Goal: Navigation & Orientation: Understand site structure

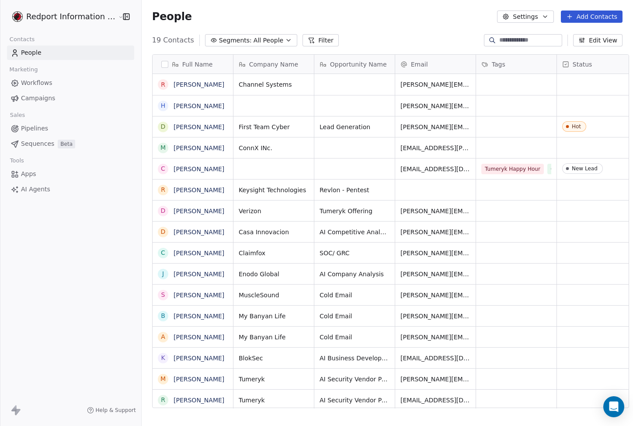
scroll to position [368, 491]
click at [45, 83] on span "Workflows" at bounding box center [36, 82] width 31 height 9
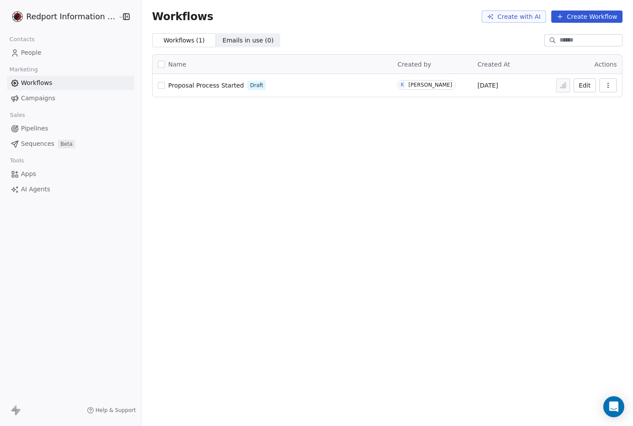
click at [60, 56] on link "People" at bounding box center [70, 52] width 127 height 14
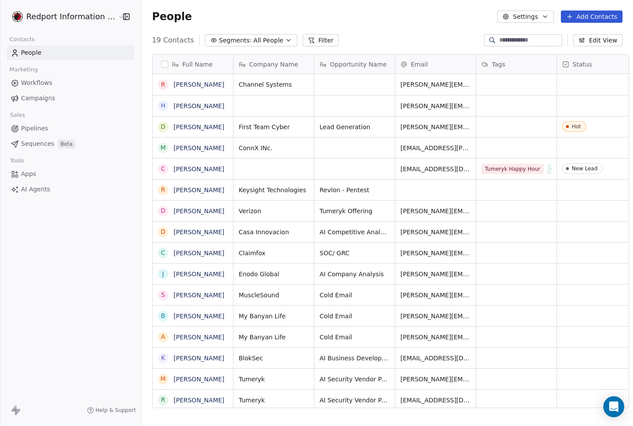
scroll to position [368, 491]
click at [48, 86] on span "Workflows" at bounding box center [36, 82] width 31 height 9
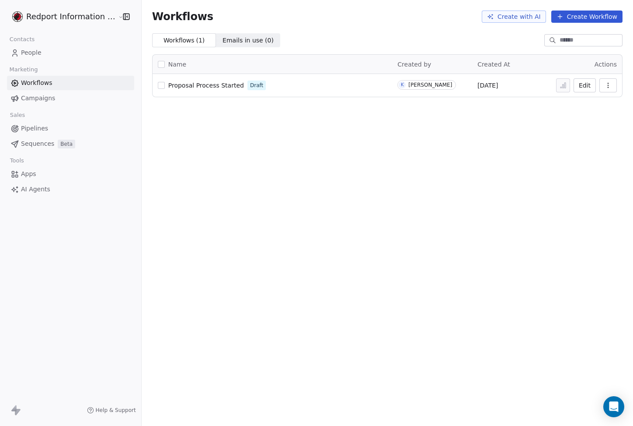
click at [40, 131] on span "Pipelines" at bounding box center [34, 128] width 27 height 9
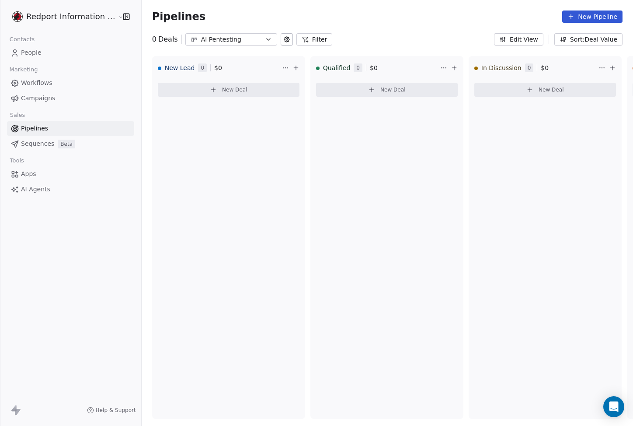
click at [48, 143] on span "Sequences" at bounding box center [37, 143] width 33 height 9
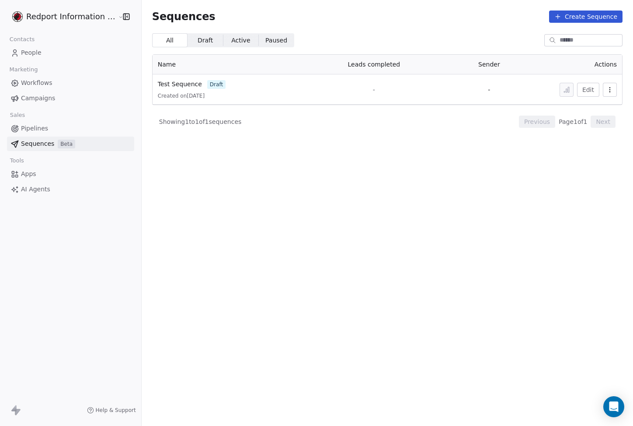
click at [56, 172] on link "Apps" at bounding box center [70, 174] width 127 height 14
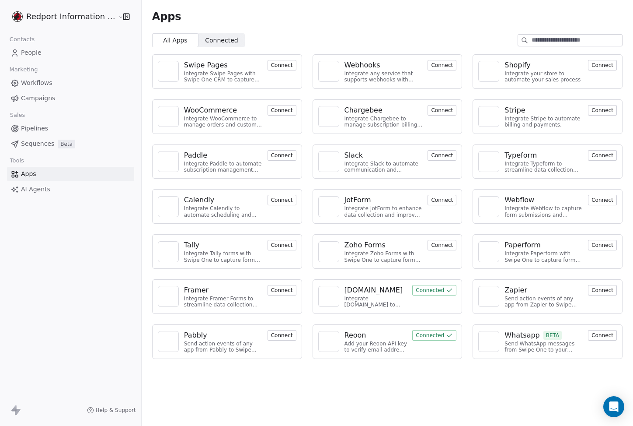
click at [83, 191] on link "AI Agents" at bounding box center [70, 189] width 127 height 14
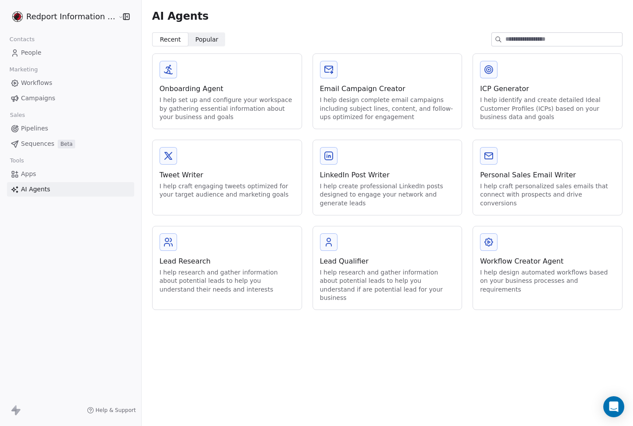
click at [25, 50] on span "People" at bounding box center [31, 52] width 21 height 9
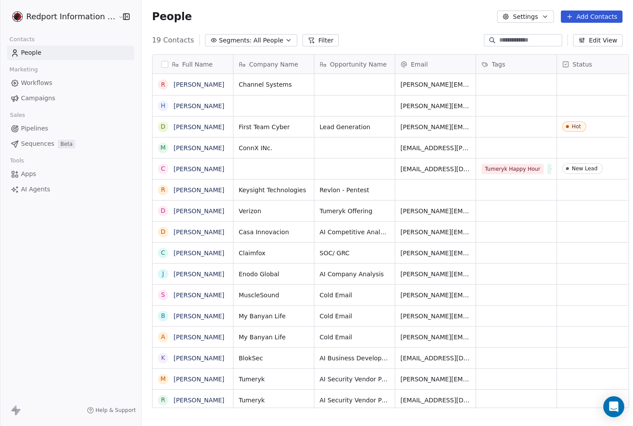
scroll to position [368, 491]
click at [537, 12] on button "Settings" at bounding box center [525, 16] width 56 height 12
click at [106, 199] on html "Redport Information Assurance Contacts People Marketing Workflows Campaigns Sal…" at bounding box center [316, 213] width 633 height 426
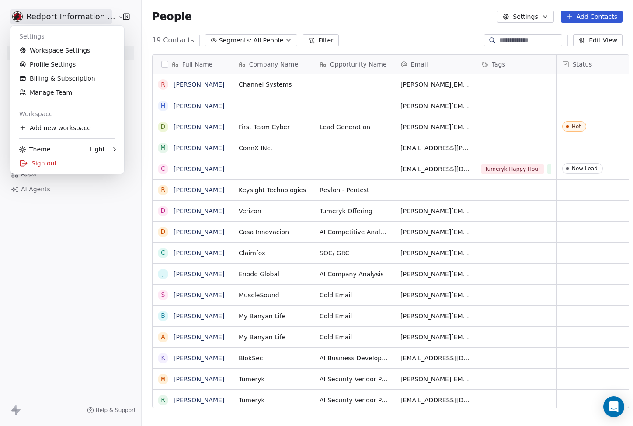
click at [83, 16] on html "Redport Information Assurance Contacts People Marketing Workflows Campaigns Sal…" at bounding box center [316, 213] width 633 height 426
click at [81, 54] on link "Workspace Settings" at bounding box center [67, 50] width 107 height 14
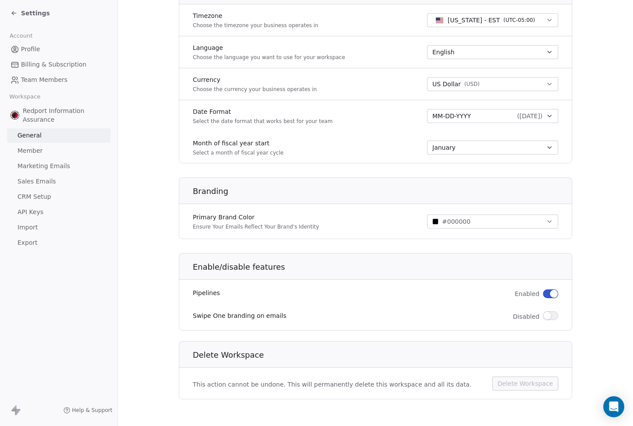
scroll to position [393, 0]
click at [47, 153] on link "Member" at bounding box center [59, 150] width 104 height 14
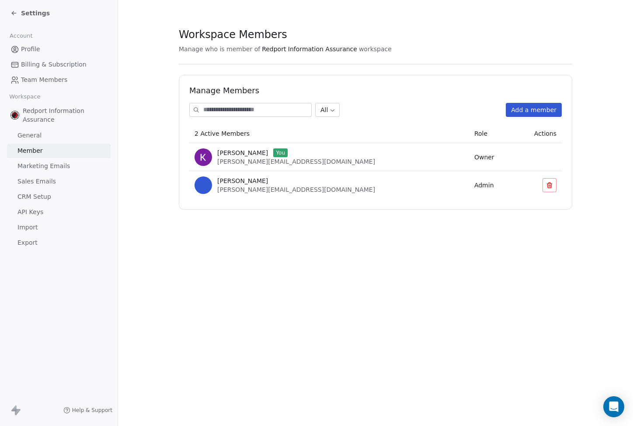
click at [63, 161] on span "Marketing Emails" at bounding box center [43, 165] width 52 height 9
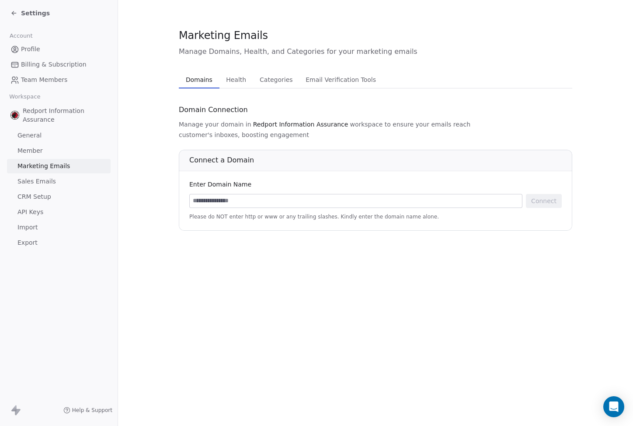
click at [62, 178] on link "Sales Emails" at bounding box center [59, 181] width 104 height 14
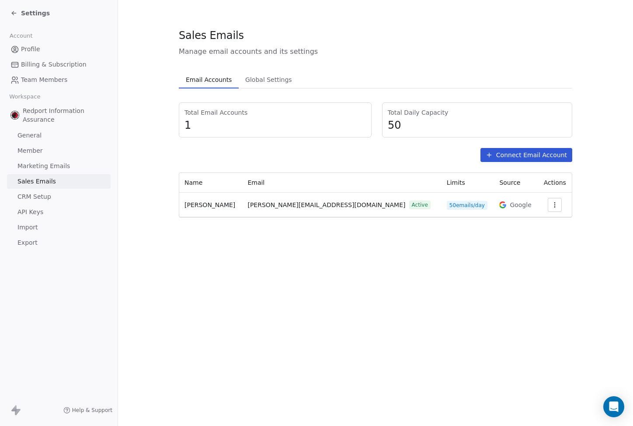
click at [209, 246] on div "Sales Emails Manage email accounts and its settings Email Accounts Email Accoun…" at bounding box center [375, 213] width 515 height 426
click at [47, 202] on link "CRM Setup" at bounding box center [59, 196] width 104 height 14
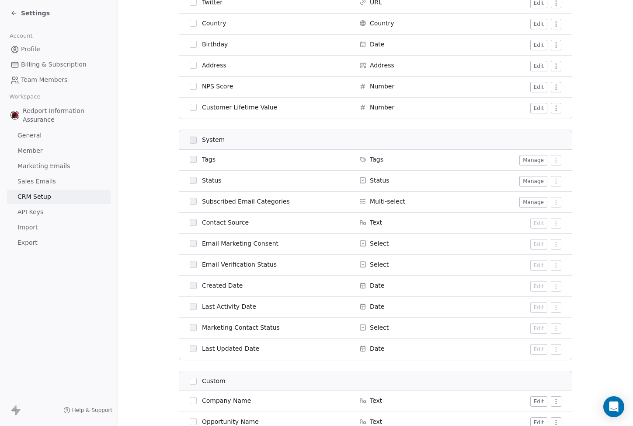
scroll to position [497, 0]
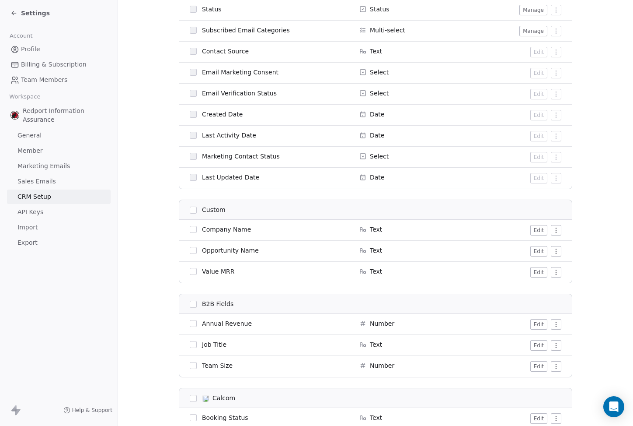
click at [62, 207] on link "API Keys" at bounding box center [59, 212] width 104 height 14
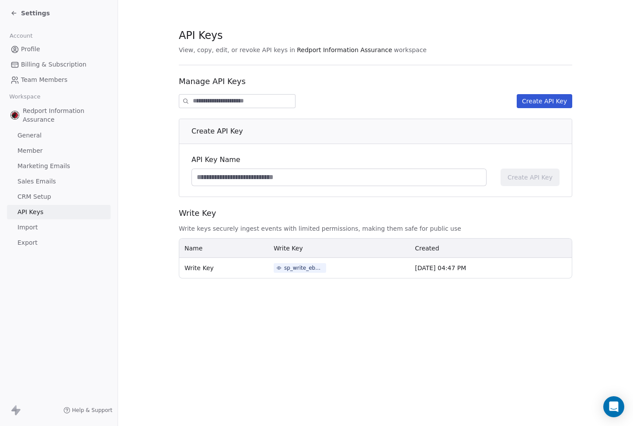
click at [59, 242] on link "Export" at bounding box center [59, 242] width 104 height 14
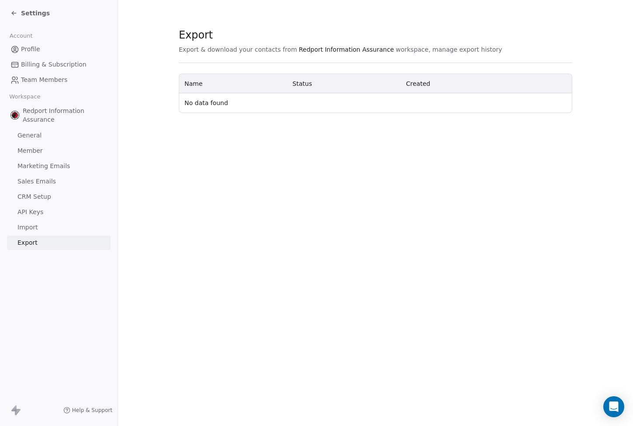
click at [43, 61] on span "Billing & Subscription" at bounding box center [54, 64] width 66 height 9
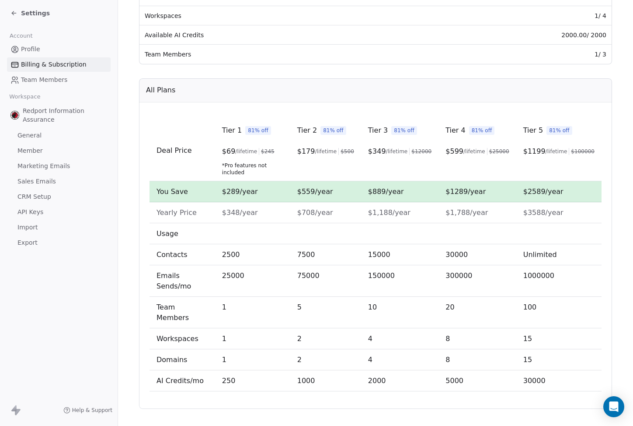
scroll to position [215, 0]
click at [25, 10] on span "Settings" at bounding box center [35, 13] width 29 height 9
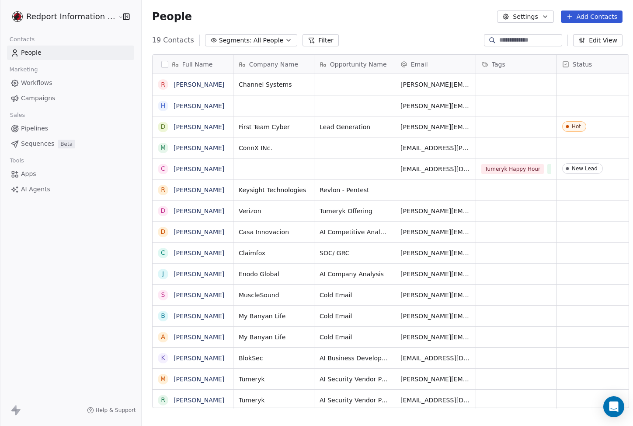
scroll to position [368, 491]
click at [41, 186] on span "AI Agents" at bounding box center [35, 189] width 29 height 9
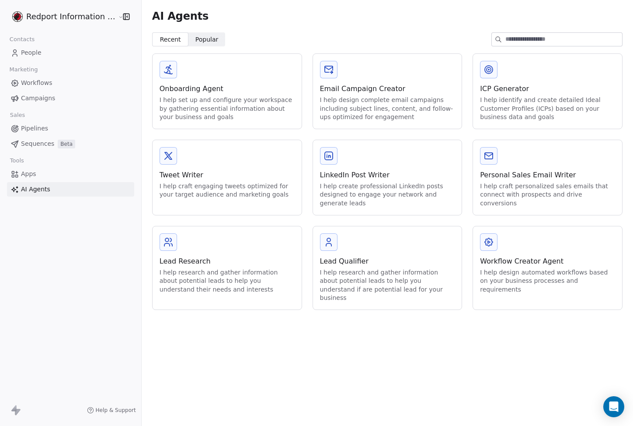
click at [230, 99] on div "I help set up and configure your workspace by gathering essential information a…" at bounding box center [227, 109] width 135 height 26
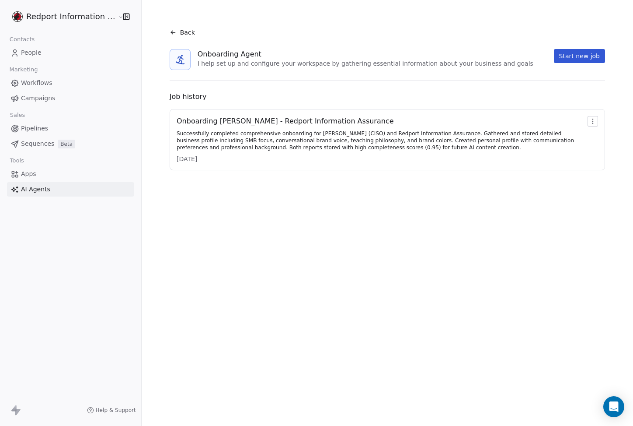
click at [311, 137] on div "Successfully completed comprehensive onboarding for [PERSON_NAME] (CISO) and Re…" at bounding box center [381, 140] width 408 height 21
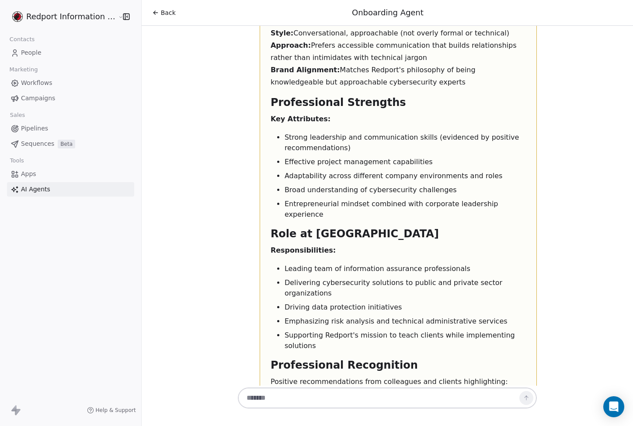
scroll to position [3641, 0]
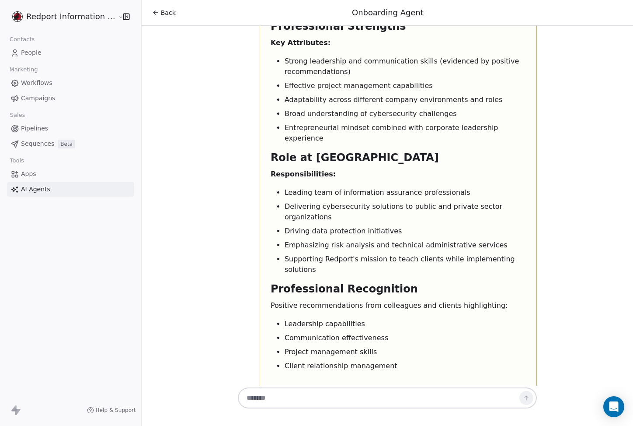
click at [152, 10] on icon at bounding box center [155, 12] width 7 height 7
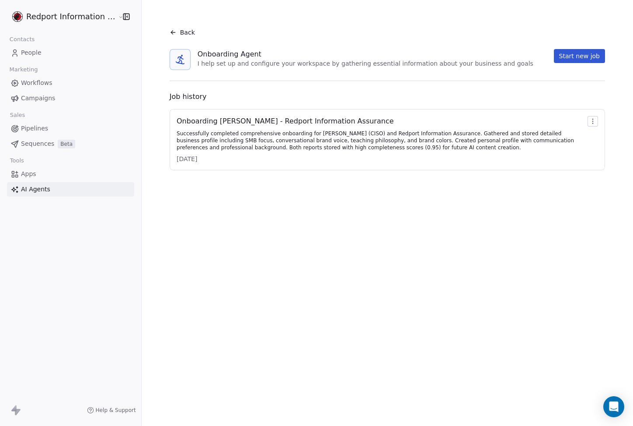
click at [259, 134] on div "Successfully completed comprehensive onboarding for [PERSON_NAME] (CISO) and Re…" at bounding box center [381, 140] width 408 height 21
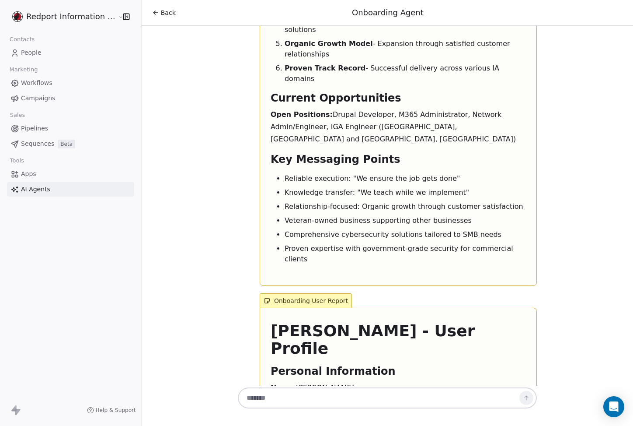
scroll to position [2708, 0]
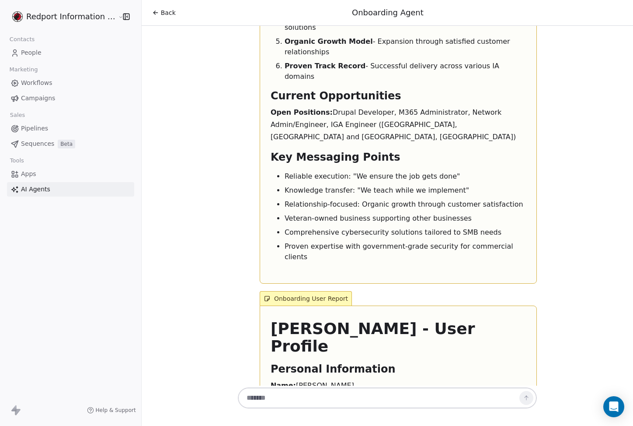
click at [27, 132] on span "Pipelines" at bounding box center [34, 128] width 27 height 9
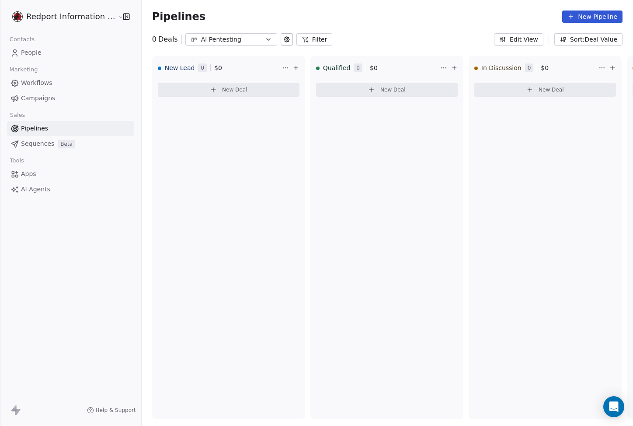
click at [39, 142] on span "Sequences" at bounding box center [37, 143] width 33 height 9
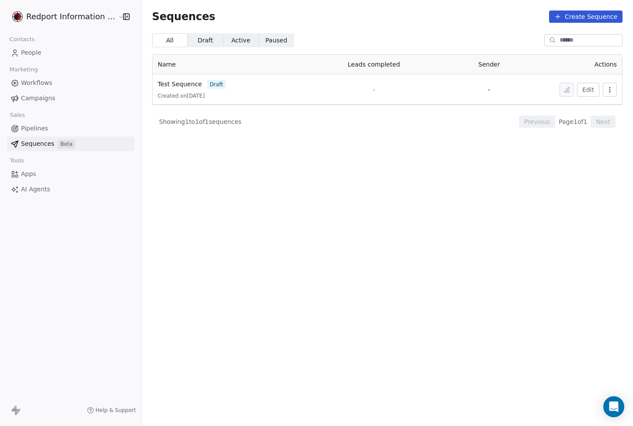
click at [39, 132] on span "Pipelines" at bounding box center [34, 128] width 27 height 9
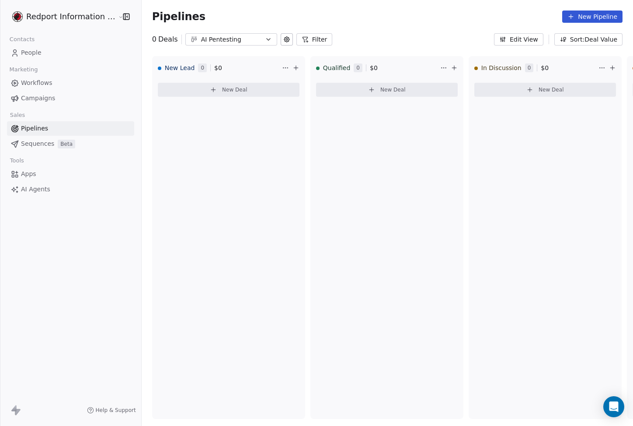
click at [37, 85] on span "Workflows" at bounding box center [36, 82] width 31 height 9
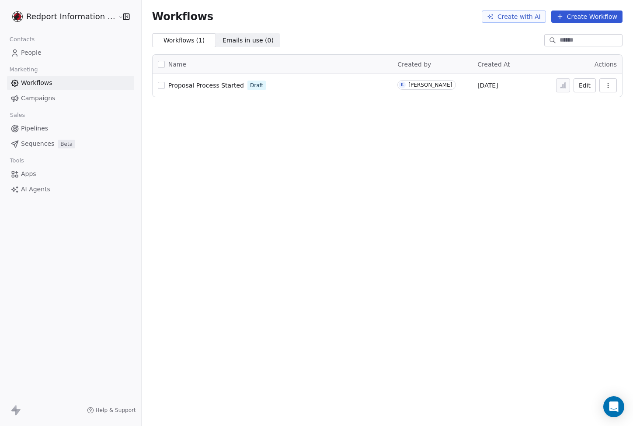
click at [215, 88] on span "Proposal Process Started" at bounding box center [206, 85] width 76 height 7
click at [197, 84] on span "Proposal Process Started" at bounding box center [206, 85] width 76 height 7
click at [229, 43] on span "Emails in use ( 0 )" at bounding box center [248, 40] width 51 height 9
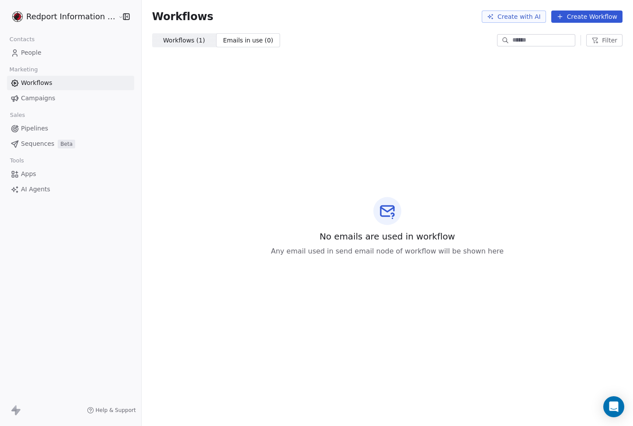
click at [168, 36] on span "Workflows ( 1 )" at bounding box center [184, 40] width 42 height 9
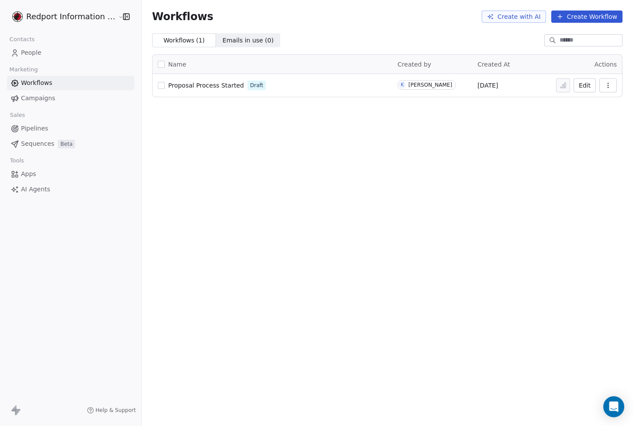
click at [41, 173] on link "Apps" at bounding box center [70, 174] width 127 height 14
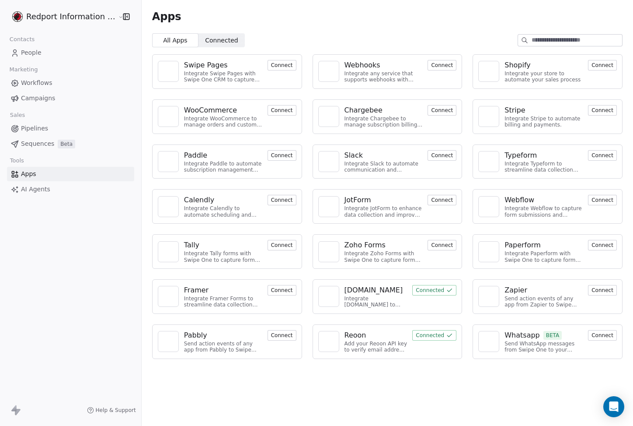
click at [226, 43] on span "Connected" at bounding box center [221, 40] width 33 height 9
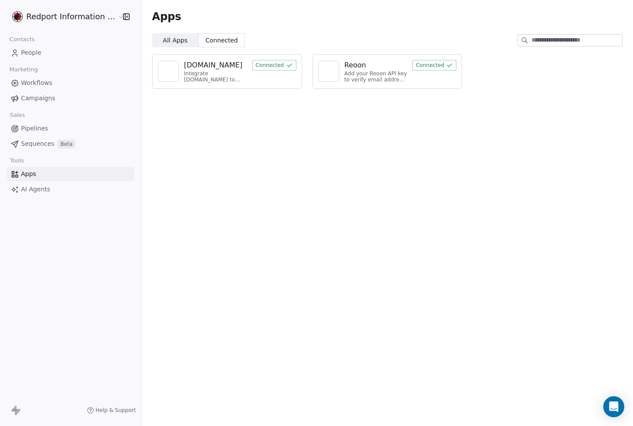
click at [299, 129] on div "Apps All Apps All Apps Connected Connected Cal.com Integrate Cal.com to manage …" at bounding box center [388, 213] width 492 height 426
click at [184, 43] on span "All Apps All Apps" at bounding box center [175, 40] width 46 height 14
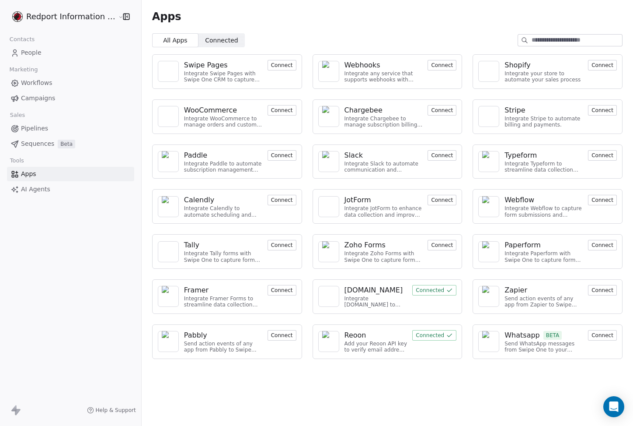
click at [93, 256] on div "Redport Information Assurance Contacts People Marketing Workflows Campaigns Sal…" at bounding box center [70, 213] width 141 height 426
click at [51, 184] on link "AI Agents" at bounding box center [70, 189] width 127 height 14
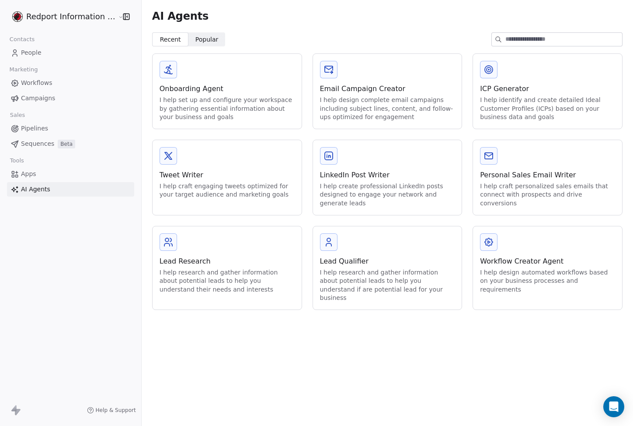
click at [516, 255] on div "Workflow Creator Agent I help design automated workflows based on your business…" at bounding box center [547, 263] width 149 height 75
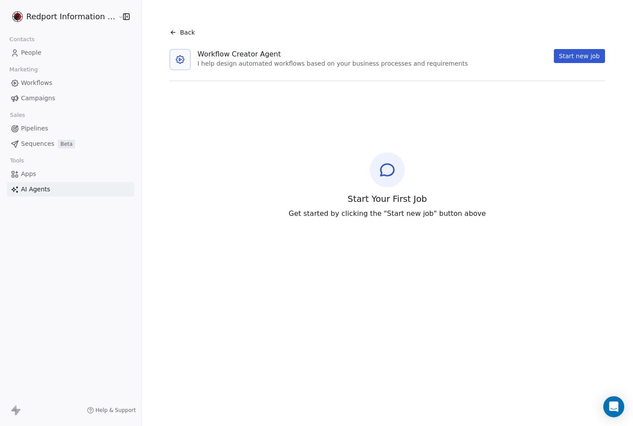
click at [576, 52] on button "Start new job" at bounding box center [579, 56] width 51 height 14
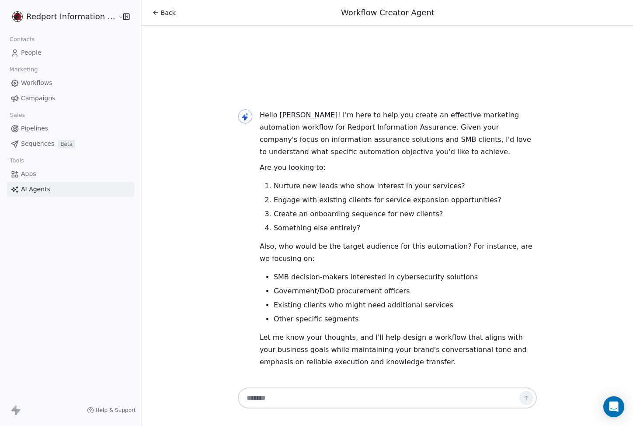
click at [72, 84] on link "Workflows" at bounding box center [70, 83] width 127 height 14
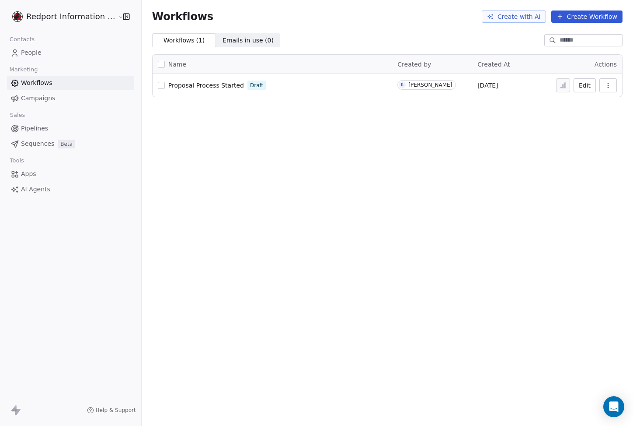
click at [24, 50] on span "People" at bounding box center [31, 52] width 21 height 9
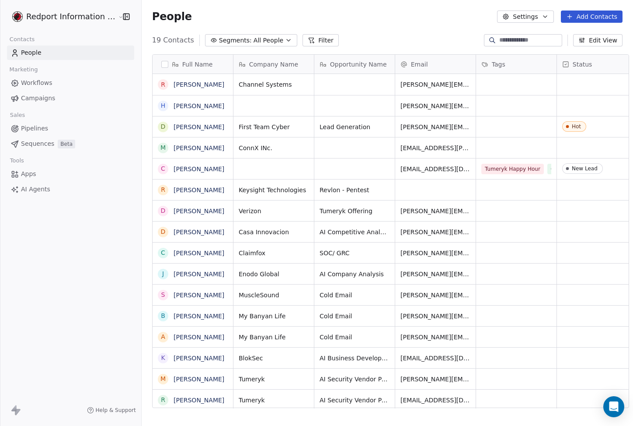
scroll to position [368, 491]
click at [595, 43] on button "Edit View" at bounding box center [597, 40] width 49 height 12
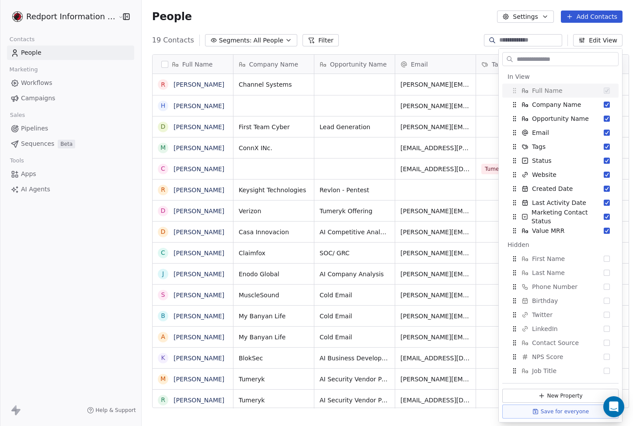
click at [397, 4] on div "People Settings Add Contacts" at bounding box center [388, 16] width 492 height 33
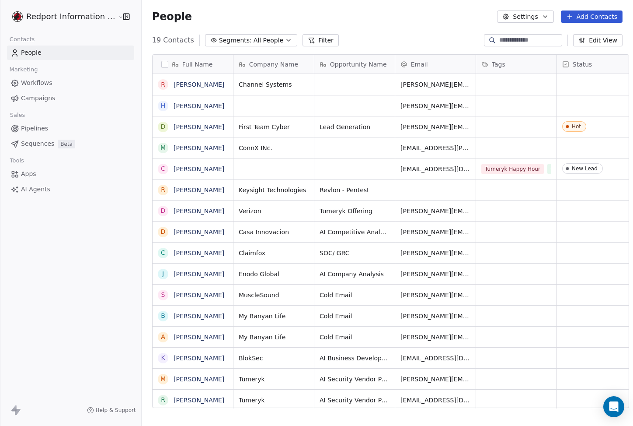
click at [32, 131] on span "Pipelines" at bounding box center [34, 128] width 27 height 9
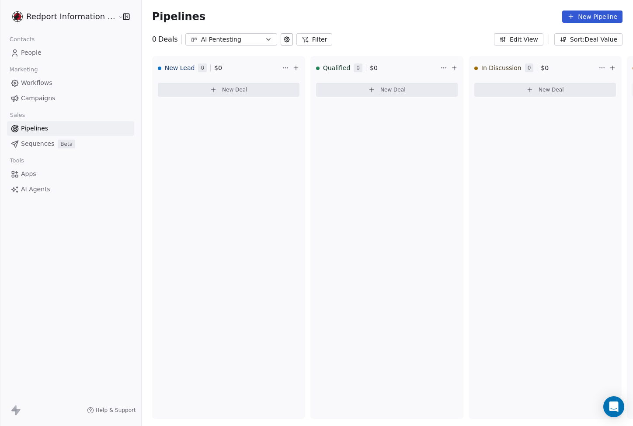
click at [284, 37] on icon at bounding box center [286, 39] width 5 height 5
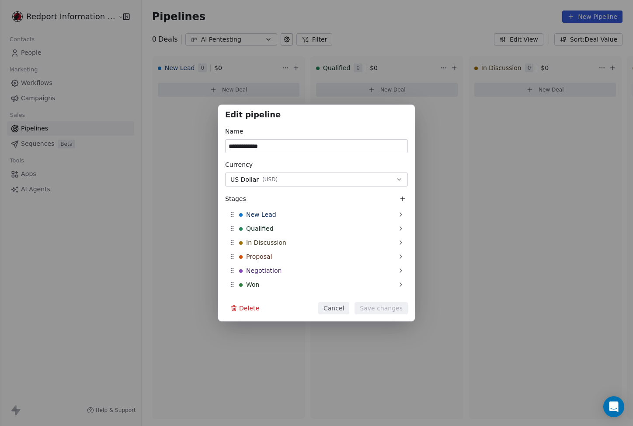
click at [242, 13] on div "**********" at bounding box center [316, 213] width 633 height 426
click at [242, 14] on div "**********" at bounding box center [316, 213] width 633 height 426
click at [344, 24] on div "**********" at bounding box center [316, 213] width 633 height 426
click at [121, 213] on div "**********" at bounding box center [316, 213] width 633 height 217
click at [329, 308] on button "Cancel" at bounding box center [333, 308] width 31 height 12
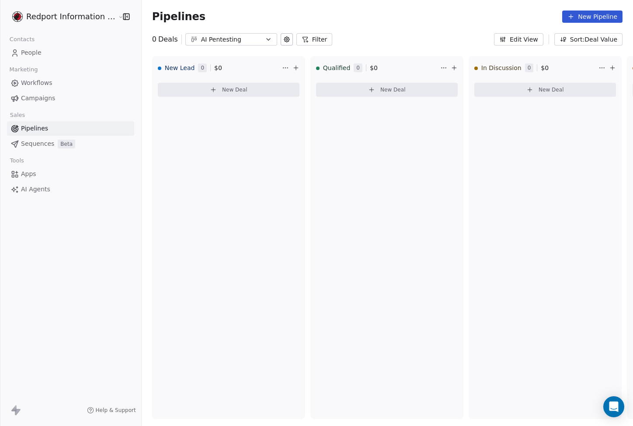
click at [221, 37] on div "AI Pentesting" at bounding box center [231, 39] width 60 height 9
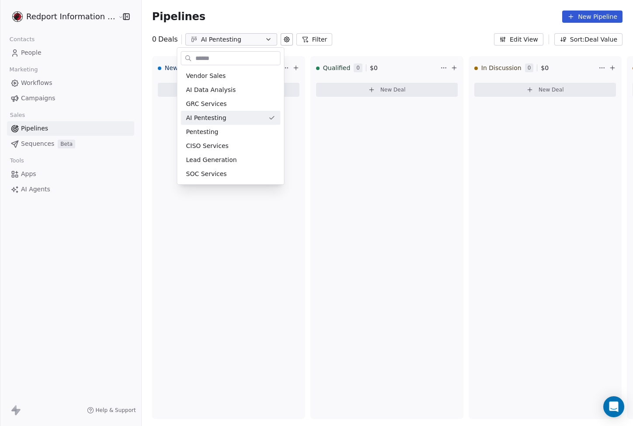
click at [221, 37] on html "Redport Information Assurance Contacts People Marketing Workflows Campaigns Sal…" at bounding box center [316, 213] width 633 height 426
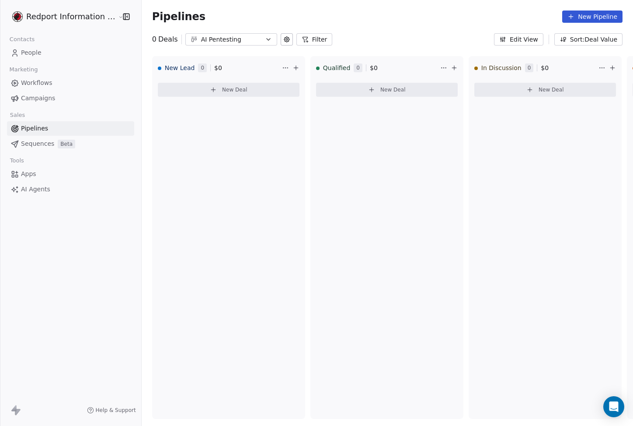
click at [24, 82] on span "Workflows" at bounding box center [36, 82] width 31 height 9
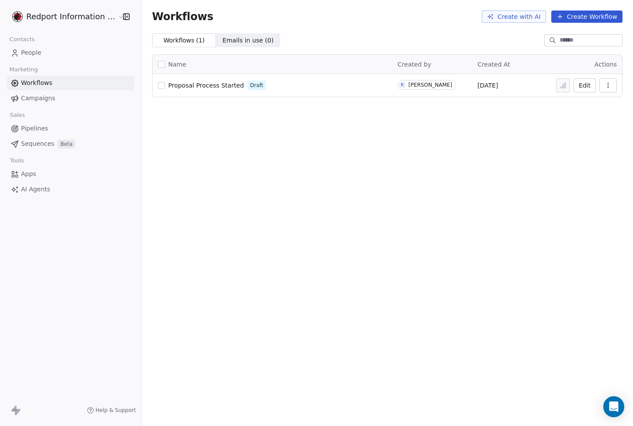
click at [66, 56] on link "People" at bounding box center [70, 52] width 127 height 14
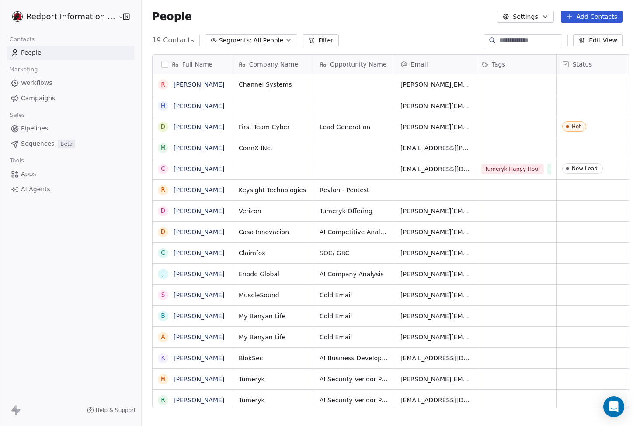
scroll to position [368, 491]
click at [374, 38] on div "19 Contacts Segments: All People Filter Edit View" at bounding box center [388, 40] width 492 height 14
click at [41, 173] on link "Apps" at bounding box center [70, 174] width 127 height 14
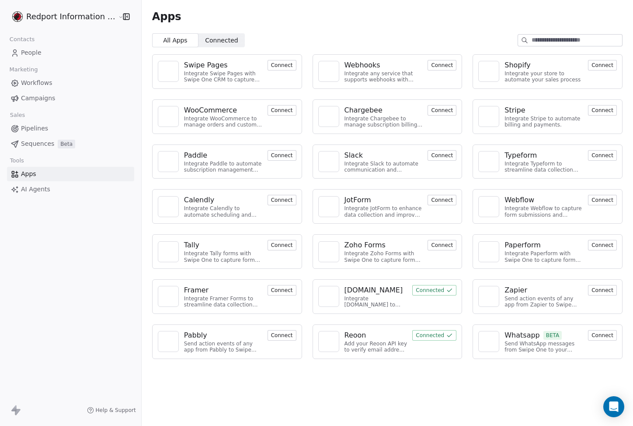
click at [110, 289] on div "Redport Information Assurance Contacts People Marketing Workflows Campaigns Sal…" at bounding box center [70, 213] width 141 height 426
click at [115, 411] on span "Help & Support" at bounding box center [116, 409] width 40 height 7
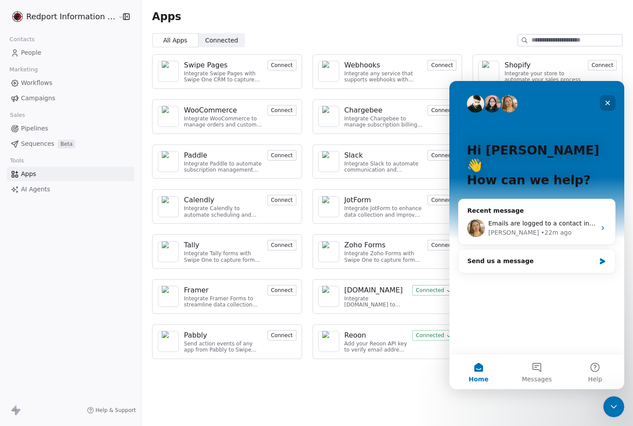
click at [610, 104] on icon "Close" at bounding box center [607, 102] width 7 height 7
